Goal: Task Accomplishment & Management: Complete application form

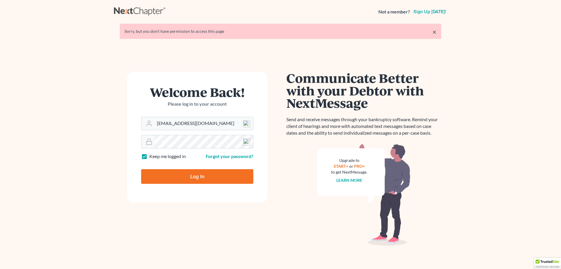
click at [192, 180] on input "Log In" at bounding box center [197, 176] width 112 height 15
type input "Thinking..."
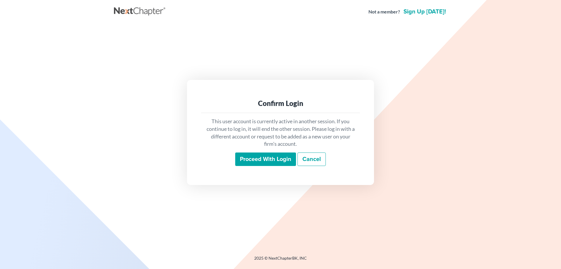
click at [263, 165] on input "Proceed with login" at bounding box center [265, 158] width 61 height 13
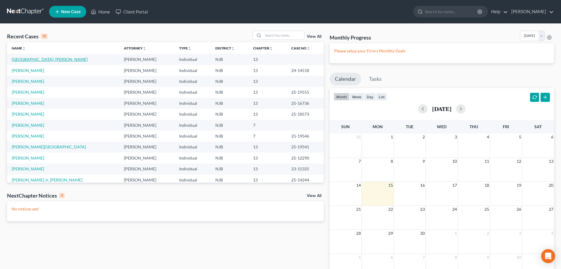
click at [32, 59] on link "[GEOGRAPHIC_DATA], [PERSON_NAME]" at bounding box center [50, 59] width 76 height 5
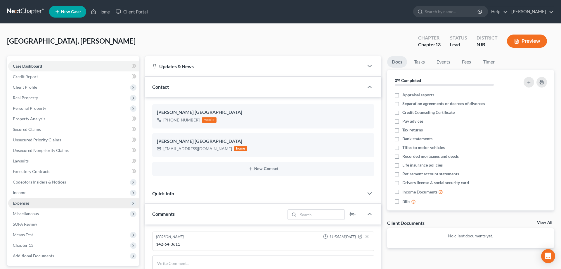
click at [19, 205] on span "Expenses" at bounding box center [21, 202] width 17 height 5
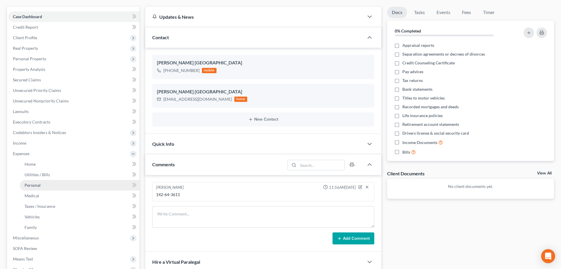
scroll to position [60, 0]
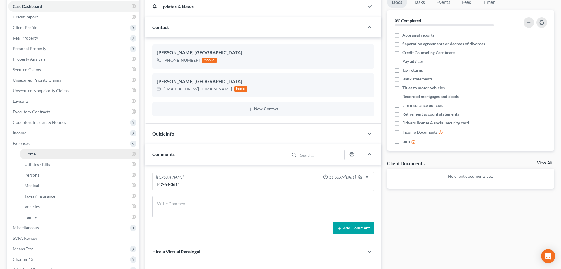
click at [35, 153] on span "Home" at bounding box center [30, 153] width 11 height 5
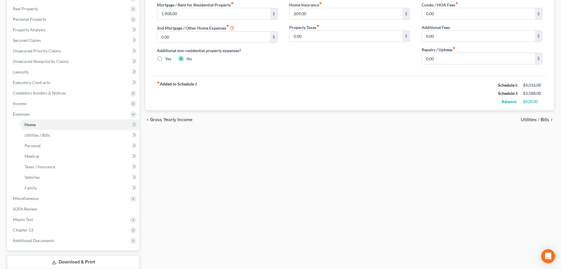
scroll to position [119, 0]
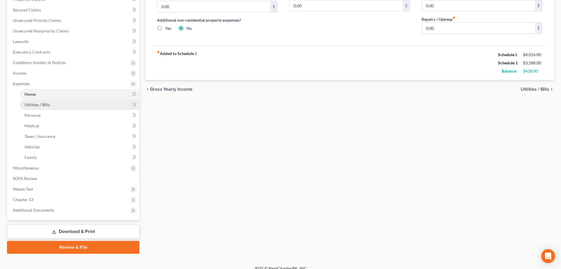
click at [42, 104] on span "Utilities / Bills" at bounding box center [37, 104] width 25 height 5
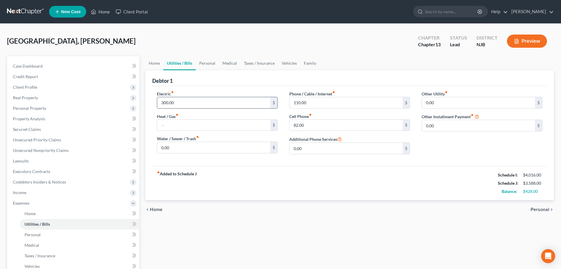
click at [164, 103] on input "300.00" at bounding box center [213, 102] width 113 height 11
type input "200"
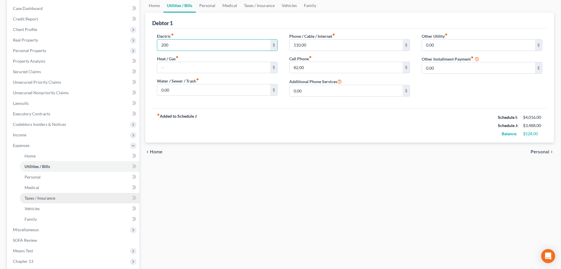
scroll to position [60, 0]
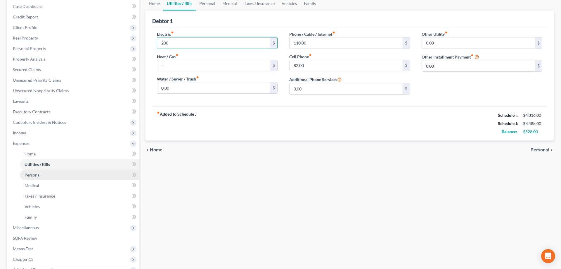
click at [32, 174] on span "Personal" at bounding box center [33, 174] width 16 height 5
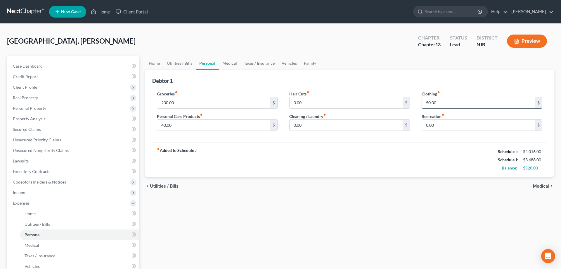
click at [431, 102] on input "50.00" at bounding box center [478, 102] width 113 height 11
click at [444, 103] on input "50.00" at bounding box center [478, 102] width 113 height 11
drag, startPoint x: 443, startPoint y: 103, endPoint x: 418, endPoint y: 103, distance: 24.9
click at [422, 103] on input "50.00" at bounding box center [478, 102] width 113 height 11
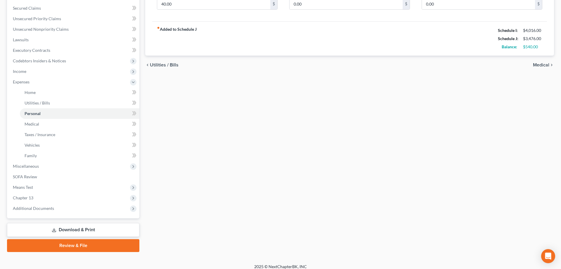
scroll to position [126, 0]
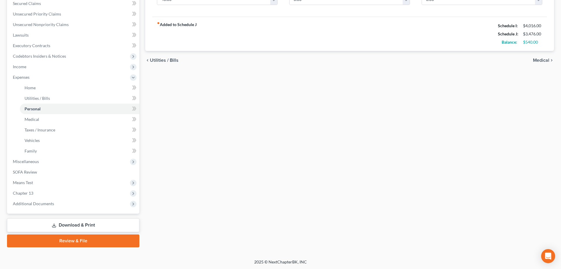
type input "38"
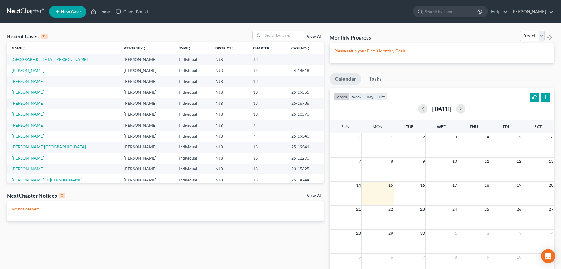
click at [28, 58] on link "[GEOGRAPHIC_DATA], [PERSON_NAME]" at bounding box center [50, 59] width 76 height 5
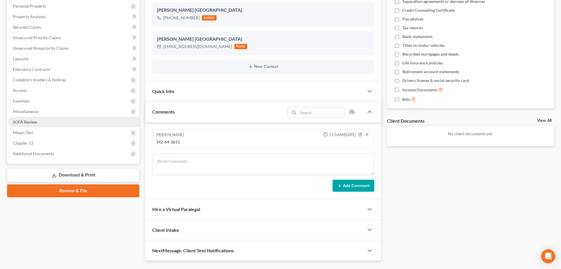
scroll to position [116, 0]
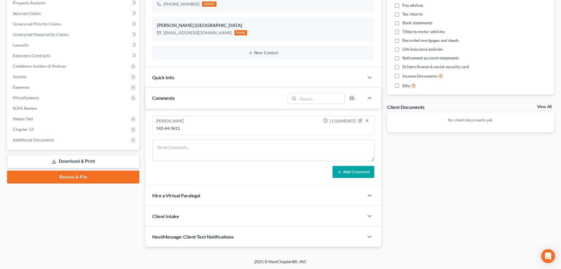
click at [78, 178] on link "Review & File" at bounding box center [73, 176] width 132 height 13
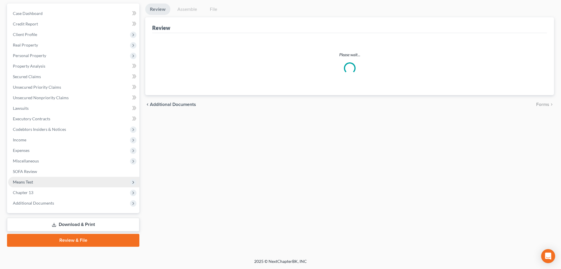
scroll to position [52, 0]
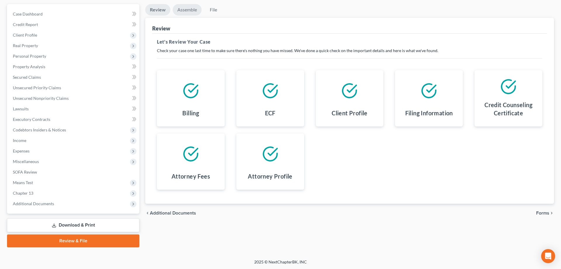
click at [192, 10] on link "Assemble" at bounding box center [187, 9] width 29 height 11
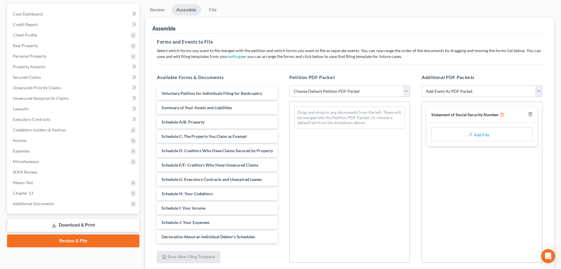
click at [289, 85] on select "Choose Default Petition PDF Packet Complete Bankruptcy Petition (all forms and …" at bounding box center [349, 91] width 121 height 12
select select "0"
click option "Complete Bankruptcy Petition (all forms and schedules)" at bounding box center [0, 0] width 0 height 0
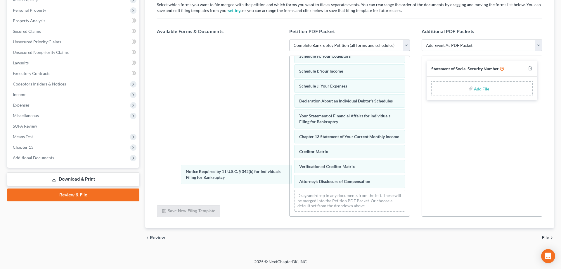
scroll to position [121, 0]
drag, startPoint x: 314, startPoint y: 162, endPoint x: 180, endPoint y: 173, distance: 134.1
click at [290, 173] on div "Notice Required by 11 U.S.C. § 342(b) for Individuals Filing for Bankruptcy Vol…" at bounding box center [350, 76] width 120 height 282
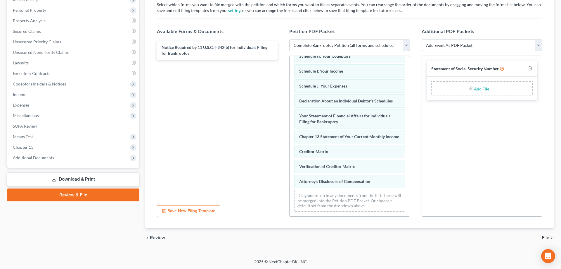
scroll to position [0, 0]
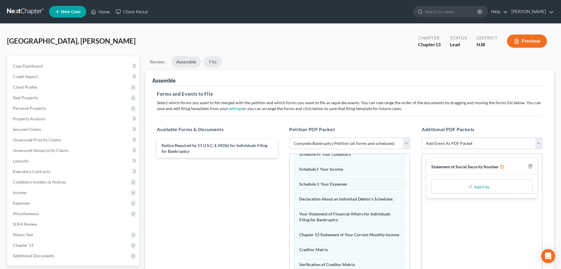
click at [213, 61] on link "File" at bounding box center [213, 61] width 19 height 11
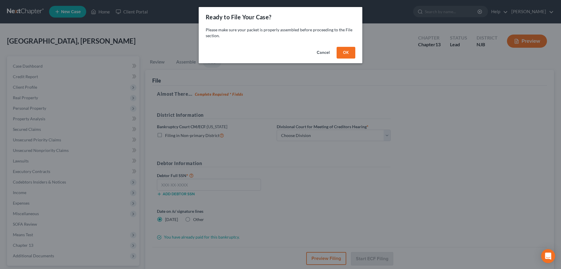
drag, startPoint x: 348, startPoint y: 52, endPoint x: 342, endPoint y: 58, distance: 8.7
click at [349, 52] on button "OK" at bounding box center [346, 53] width 19 height 12
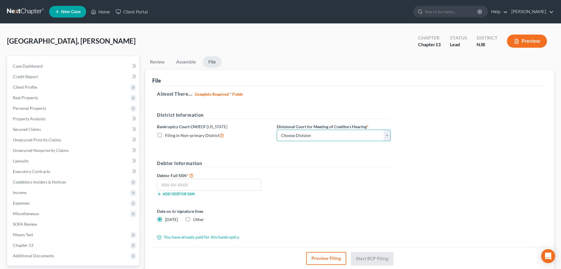
click at [277, 130] on select "Choose Division Camden Camden/Trenton Newark Trenton" at bounding box center [334, 136] width 114 height 12
click option "Camden/Trenton" at bounding box center [0, 0] width 0 height 0
select select "1"
click at [224, 186] on input "text" at bounding box center [209, 185] width 104 height 12
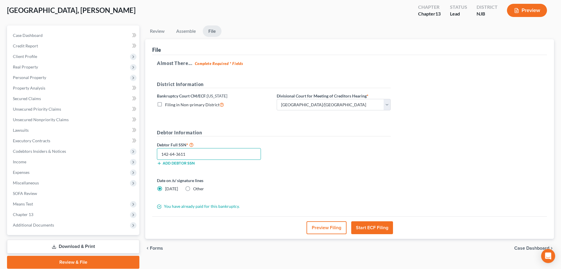
scroll to position [52, 0]
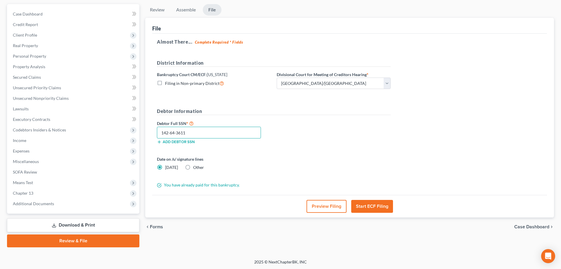
type input "142-64-3611"
click at [360, 206] on button "Start ECF Filing" at bounding box center [372, 206] width 42 height 13
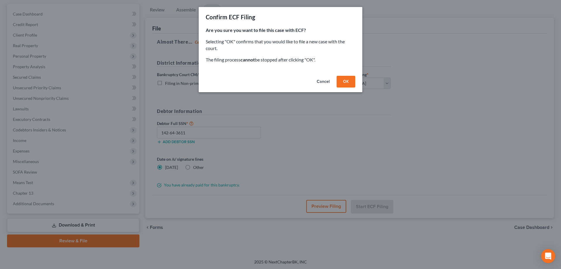
click at [347, 80] on button "OK" at bounding box center [346, 82] width 19 height 12
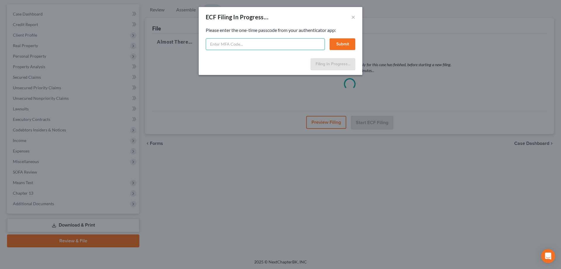
click at [259, 46] on input "text" at bounding box center [265, 44] width 119 height 12
type input "612666"
click at [346, 40] on button "Submit" at bounding box center [343, 44] width 26 height 12
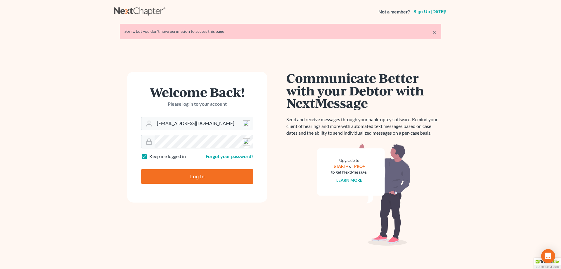
click at [200, 175] on input "Log In" at bounding box center [197, 176] width 112 height 15
type input "Thinking..."
